Goal: Information Seeking & Learning: Understand process/instructions

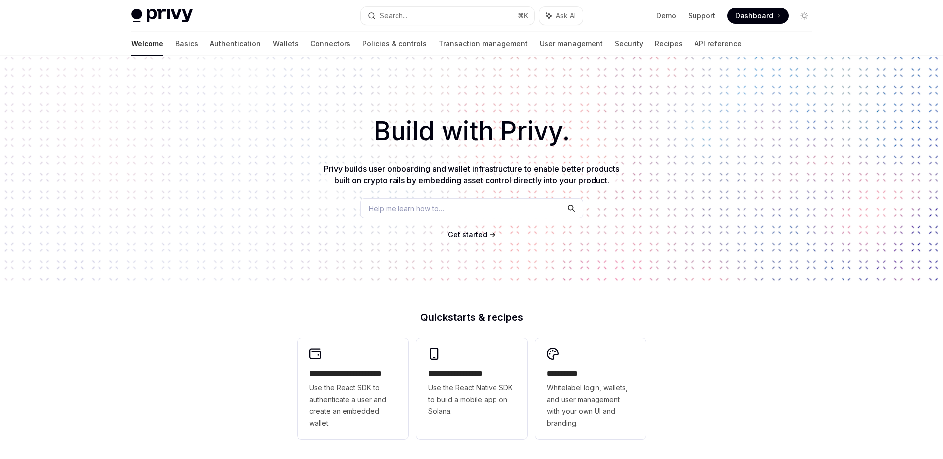
click at [210, 40] on link "Authentication" at bounding box center [235, 44] width 51 height 24
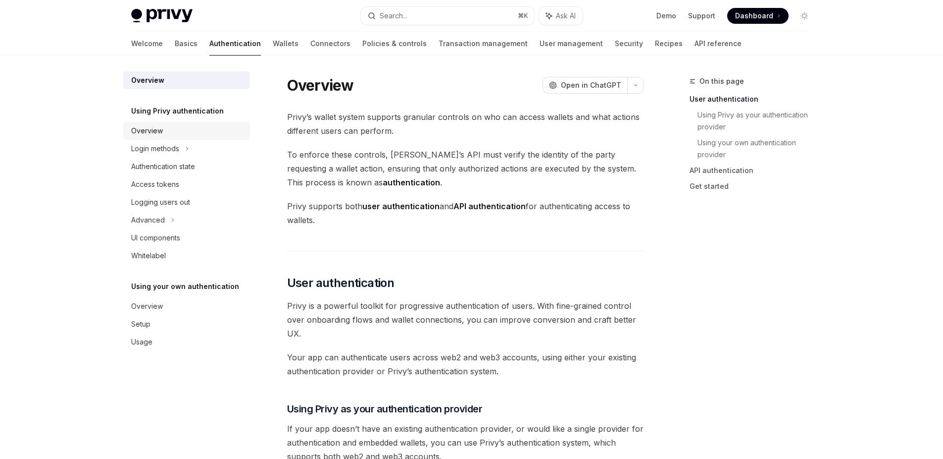
click at [149, 134] on div "Overview" at bounding box center [147, 131] width 32 height 12
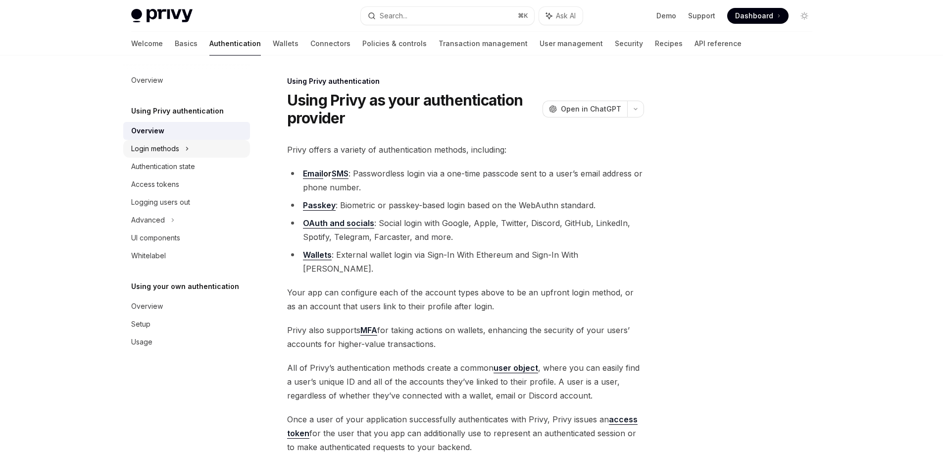
click at [162, 145] on div "Login methods" at bounding box center [155, 149] width 48 height 12
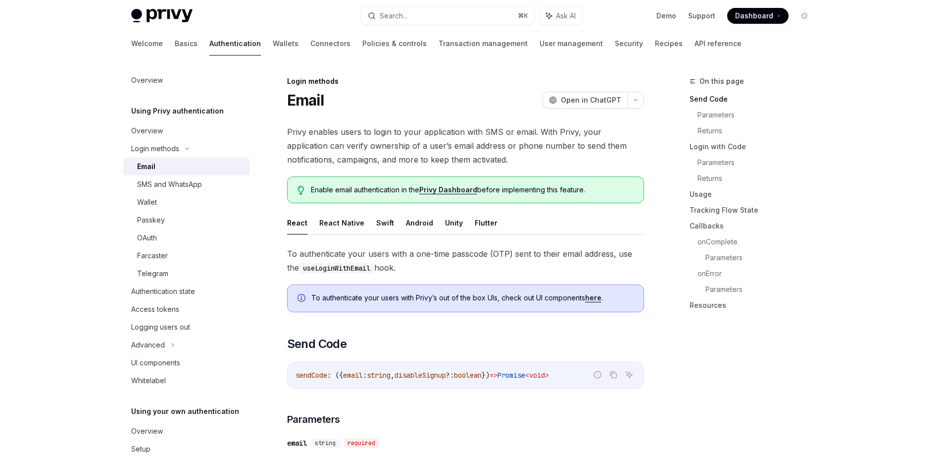
click at [157, 163] on div "Email" at bounding box center [190, 166] width 107 height 12
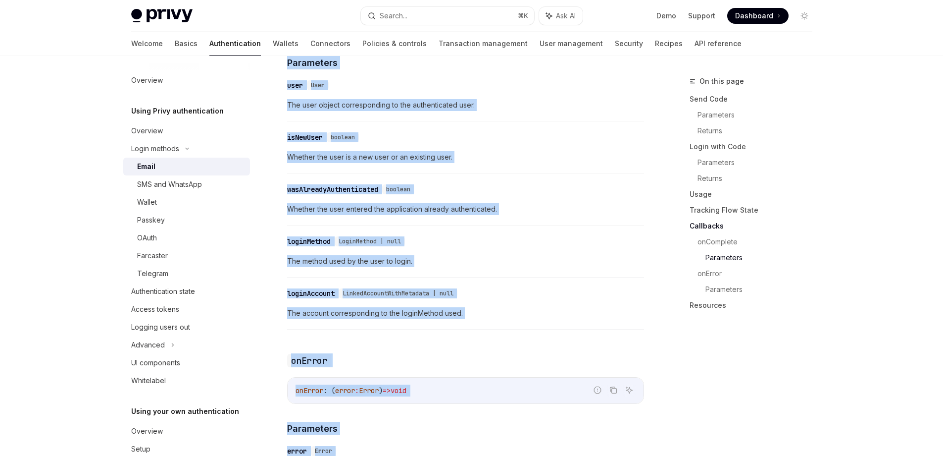
scroll to position [1966, 0]
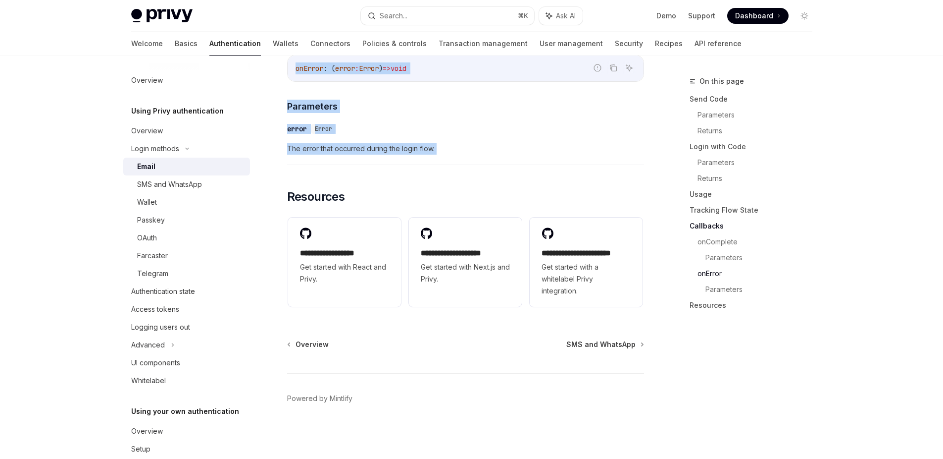
drag, startPoint x: 290, startPoint y: 99, endPoint x: 432, endPoint y: 187, distance: 167.6
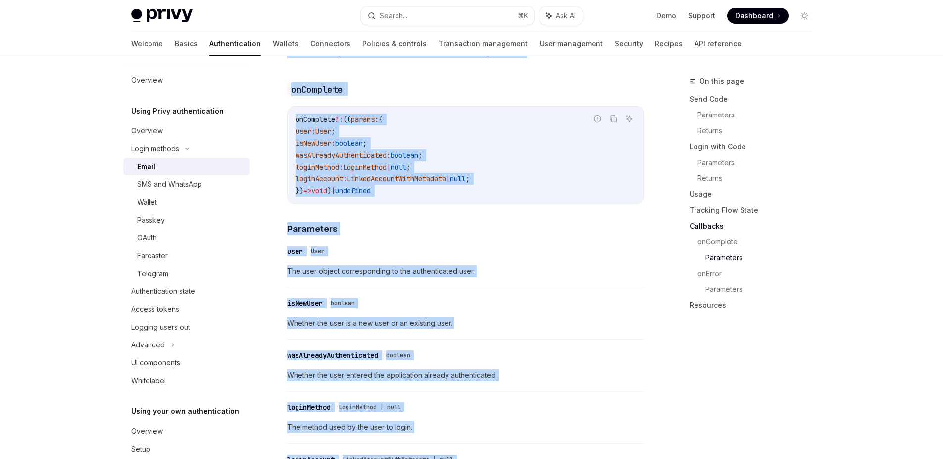
scroll to position [1454, 0]
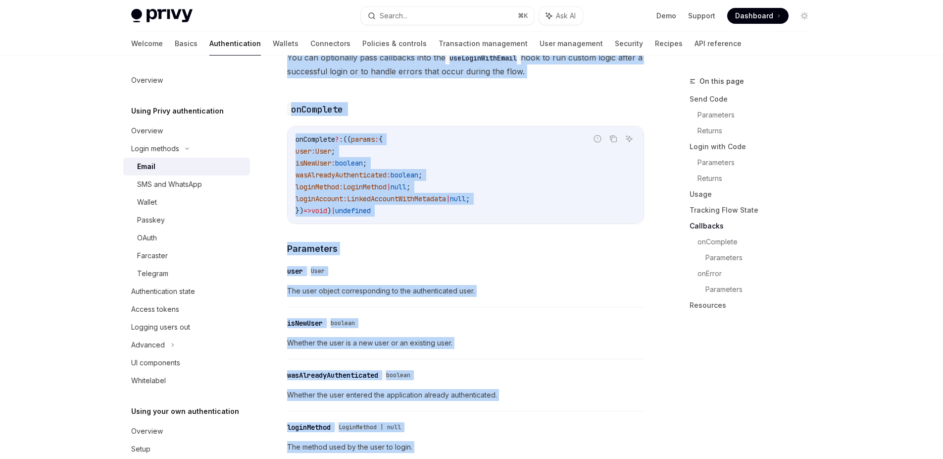
click at [486, 183] on code "onComplete ?: (( params : { user : User ; isNewUser : boolean ; wasAlreadyAuthe…" at bounding box center [466, 174] width 340 height 83
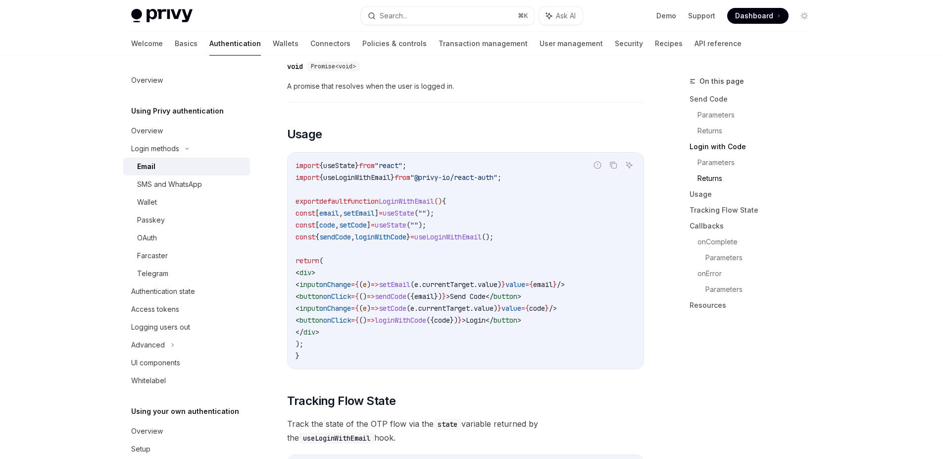
scroll to position [766, 0]
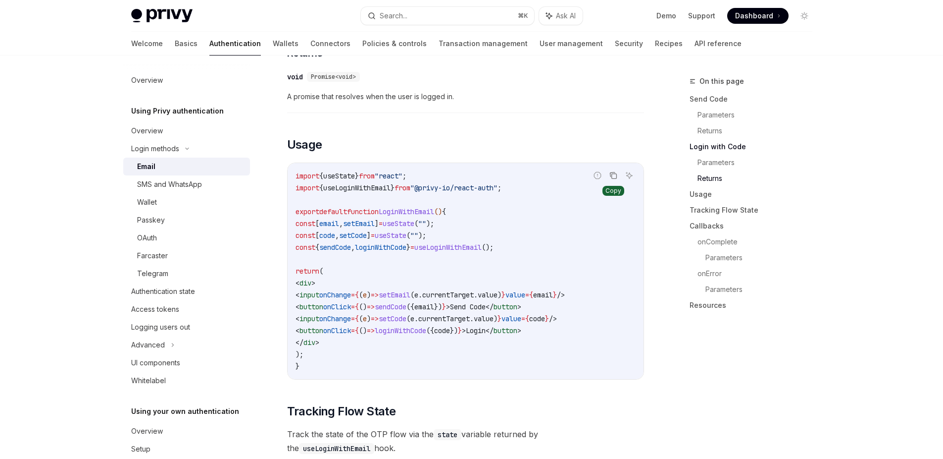
click at [615, 174] on icon "Copy the contents from the code block" at bounding box center [614, 175] width 8 height 8
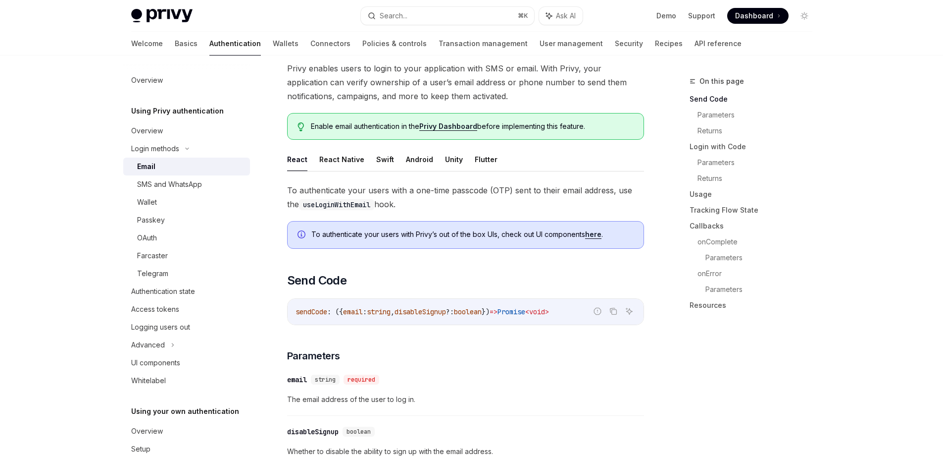
scroll to position [0, 0]
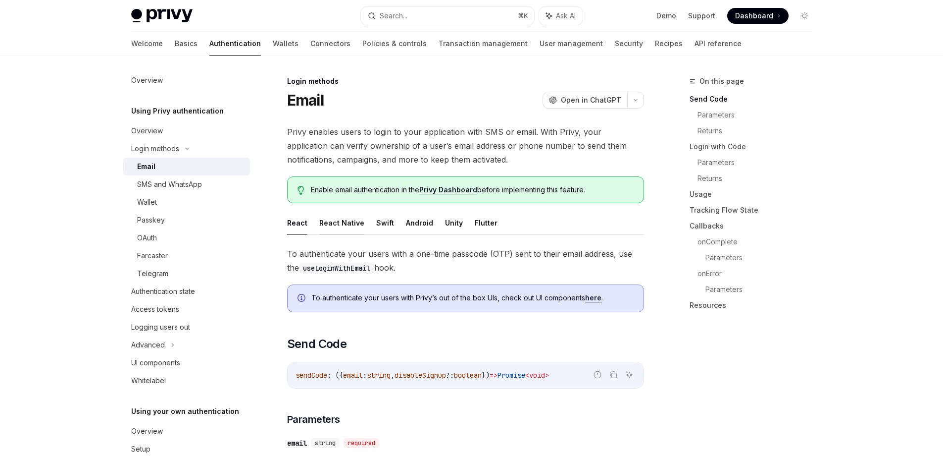
click at [337, 221] on button "React Native" at bounding box center [341, 222] width 45 height 23
click at [304, 222] on button "React" at bounding box center [297, 222] width 20 height 23
click at [347, 223] on button "React Native" at bounding box center [341, 222] width 45 height 23
click at [298, 225] on button "React" at bounding box center [297, 222] width 20 height 23
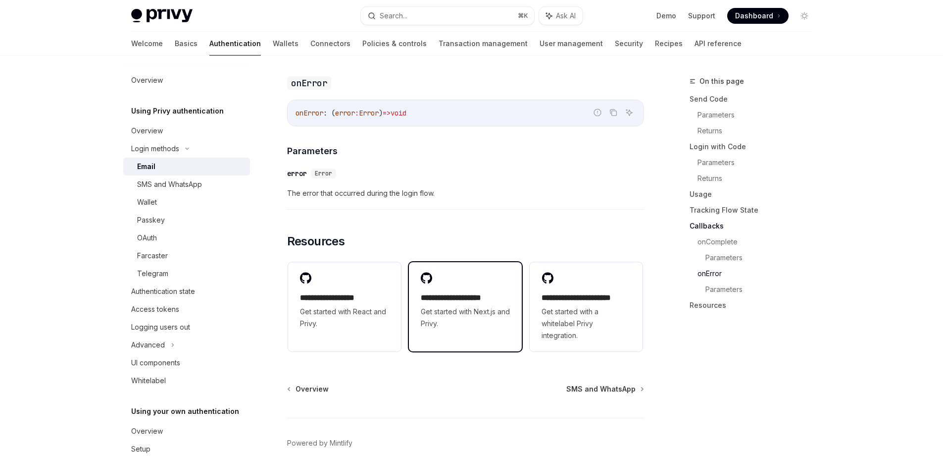
scroll to position [1966, 0]
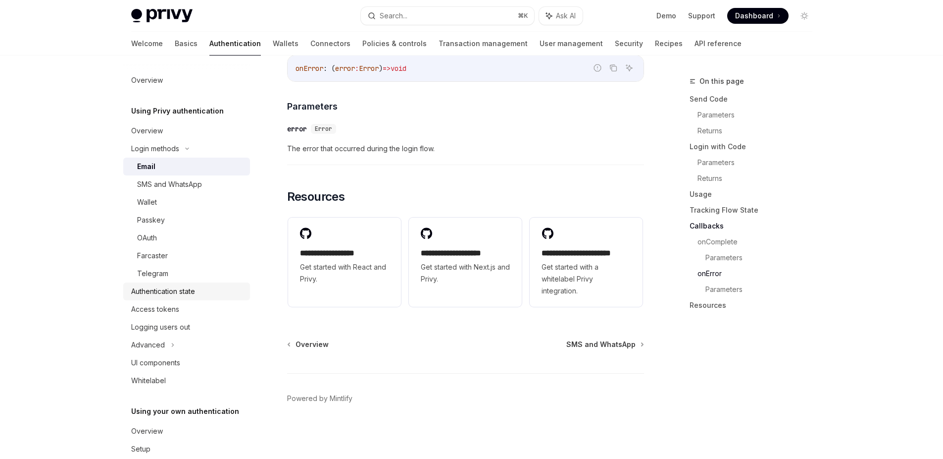
click at [157, 284] on link "Authentication state" at bounding box center [186, 291] width 127 height 18
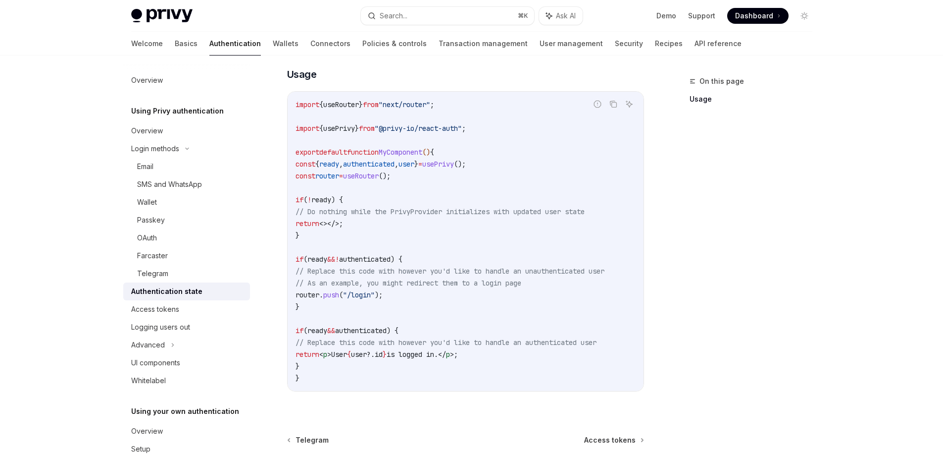
scroll to position [385, 0]
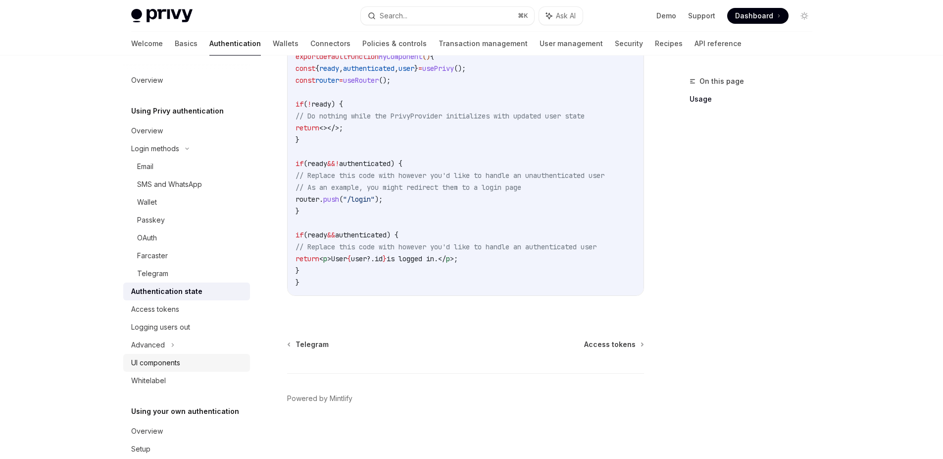
click at [156, 357] on div "UI components" at bounding box center [155, 363] width 49 height 12
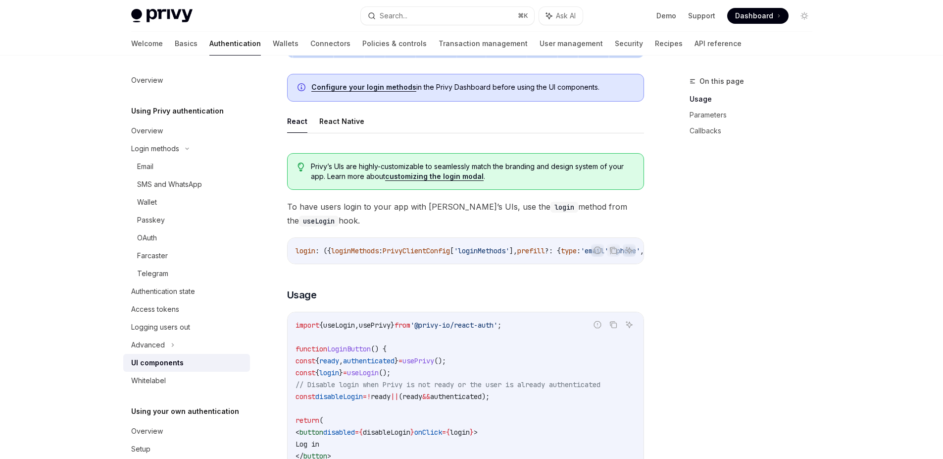
scroll to position [515, 0]
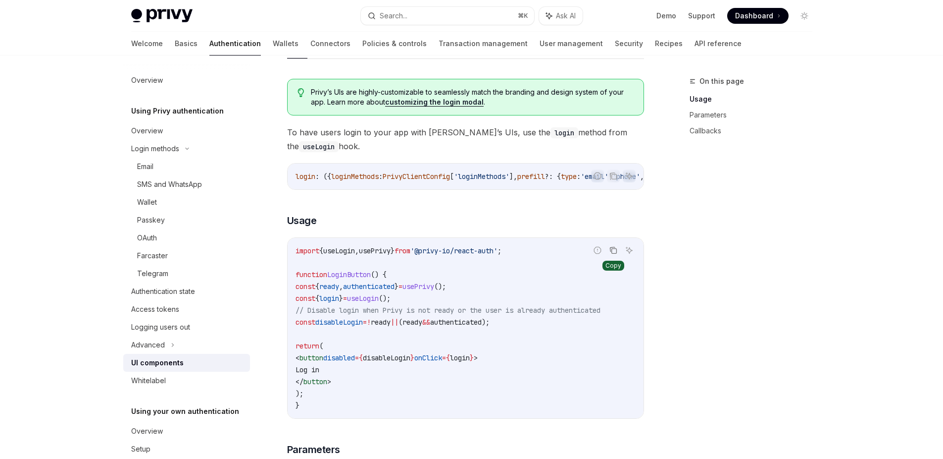
click at [619, 255] on button "Copy the contents from the code block" at bounding box center [613, 250] width 13 height 13
click at [453, 100] on link "customizing the login modal" at bounding box center [434, 102] width 99 height 9
type textarea "*"
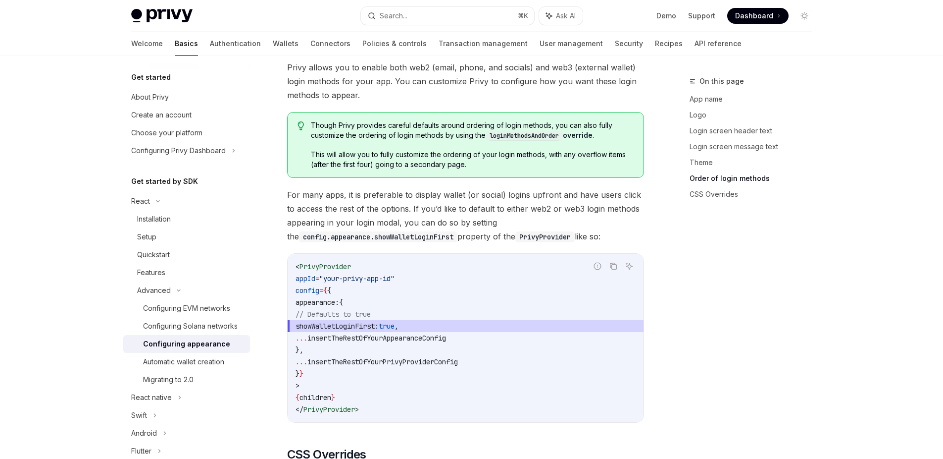
scroll to position [2442, 0]
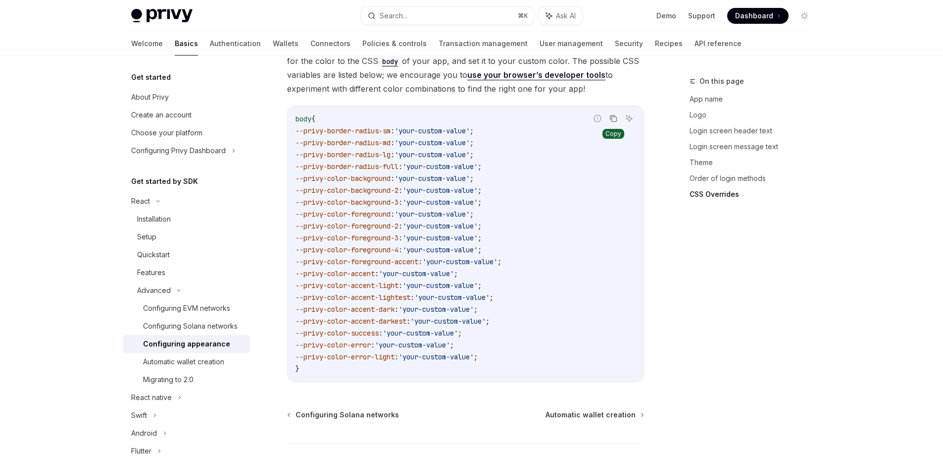
click at [615, 114] on icon "Copy the contents from the code block" at bounding box center [614, 118] width 8 height 8
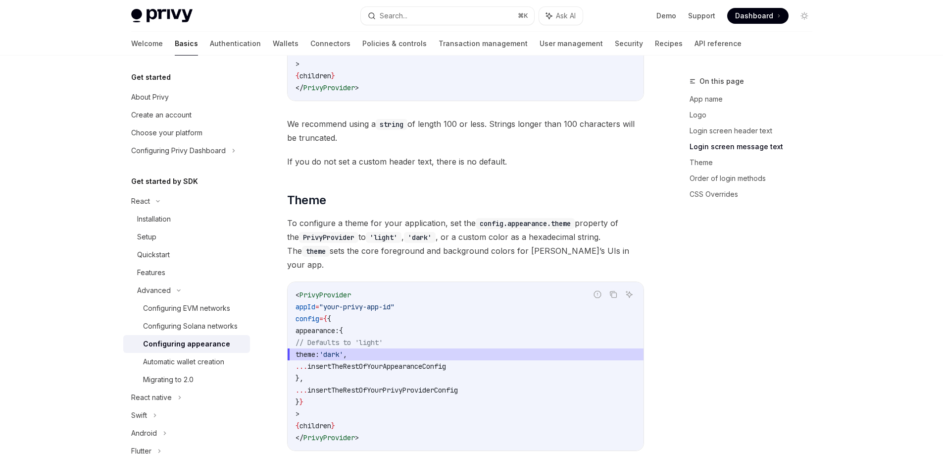
scroll to position [1315, 0]
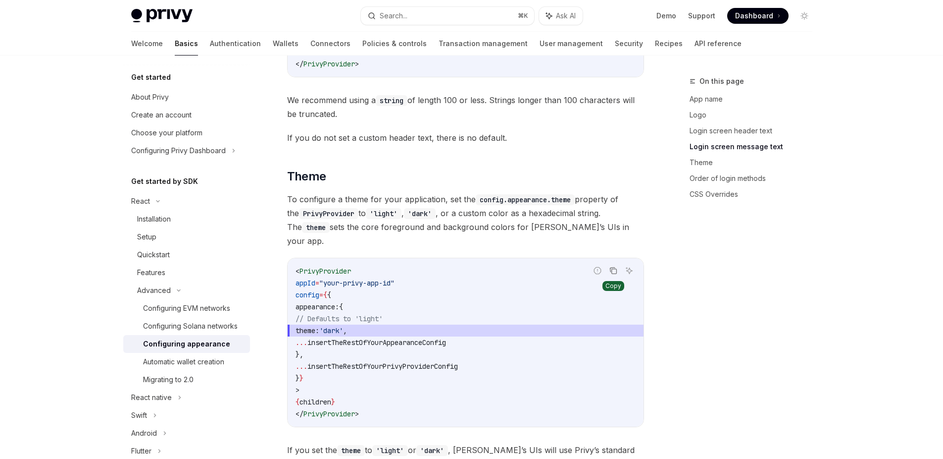
click at [614, 269] on icon "Copy the contents from the code block" at bounding box center [614, 271] width 5 height 5
